Goal: Use online tool/utility: Utilize a website feature to perform a specific function

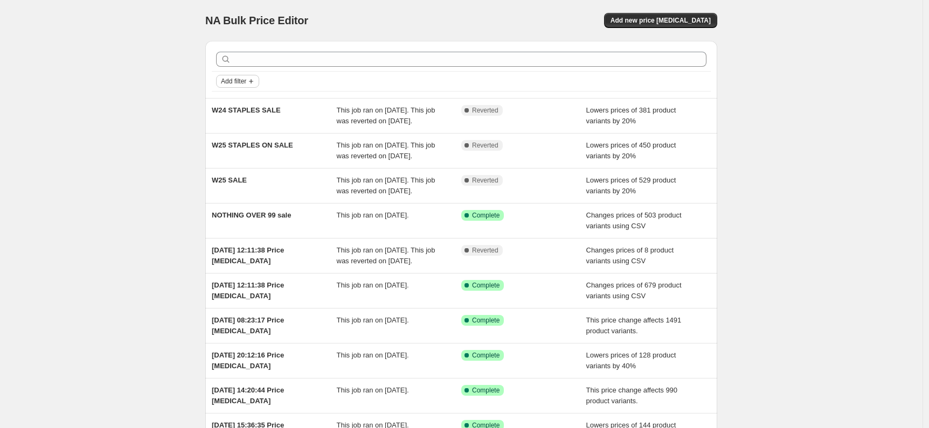
click at [249, 86] on button "Add filter" at bounding box center [237, 81] width 43 height 13
click at [651, 24] on span "Add new price [MEDICAL_DATA]" at bounding box center [660, 20] width 100 height 9
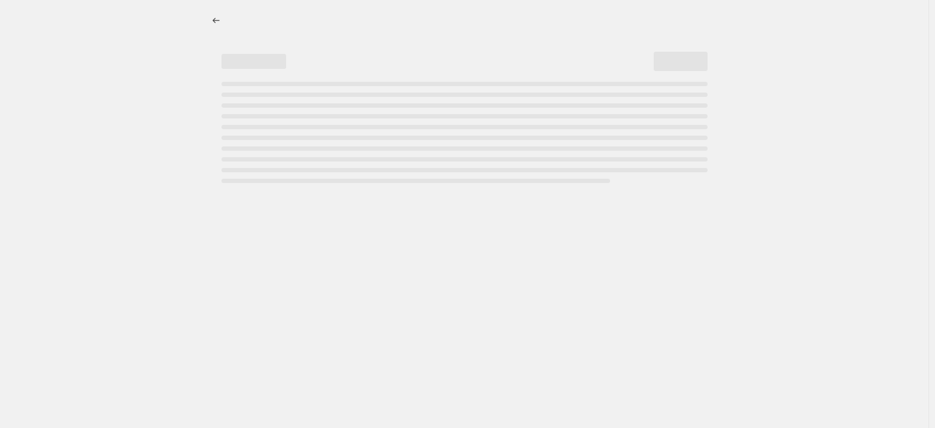
select select "percentage"
